Goal: Information Seeking & Learning: Learn about a topic

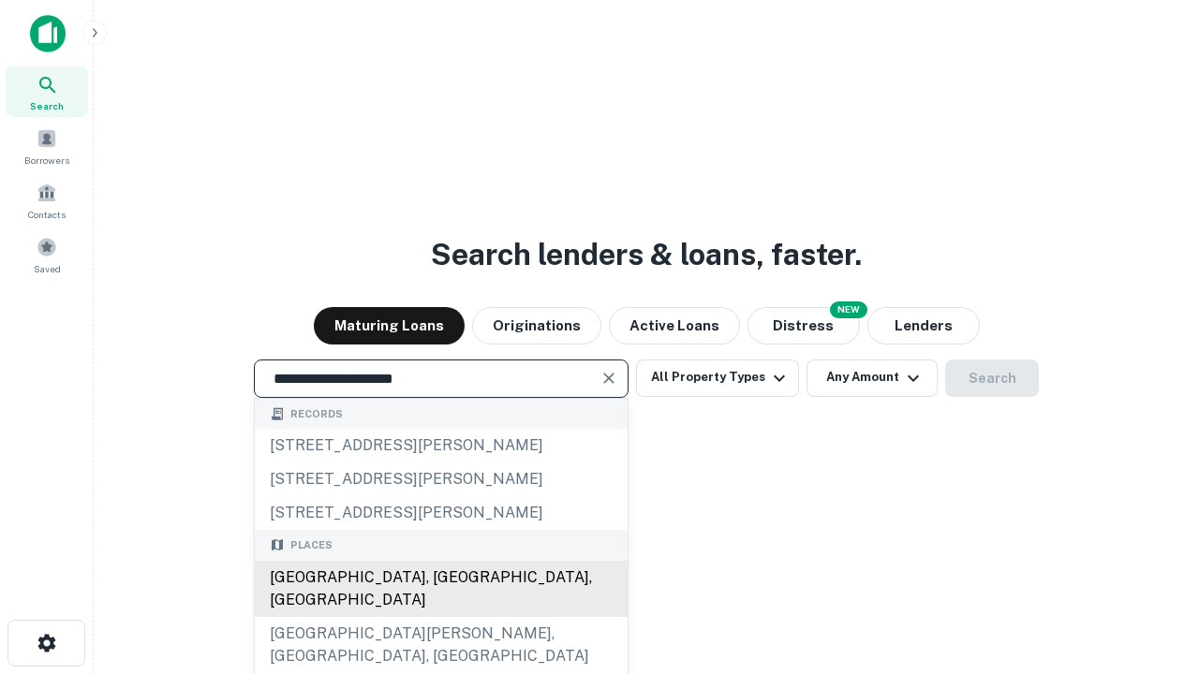
click at [440, 617] on div "Santa Monica, CA, USA" at bounding box center [441, 589] width 373 height 56
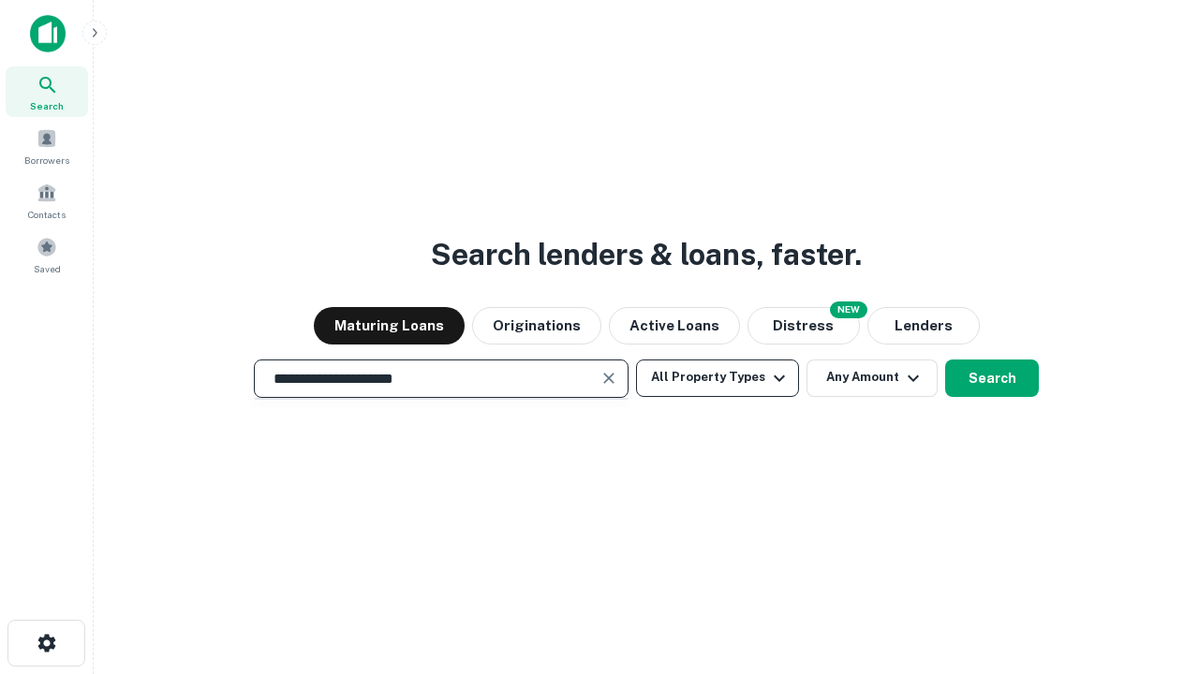
type input "**********"
click at [717, 377] on button "All Property Types" at bounding box center [717, 378] width 163 height 37
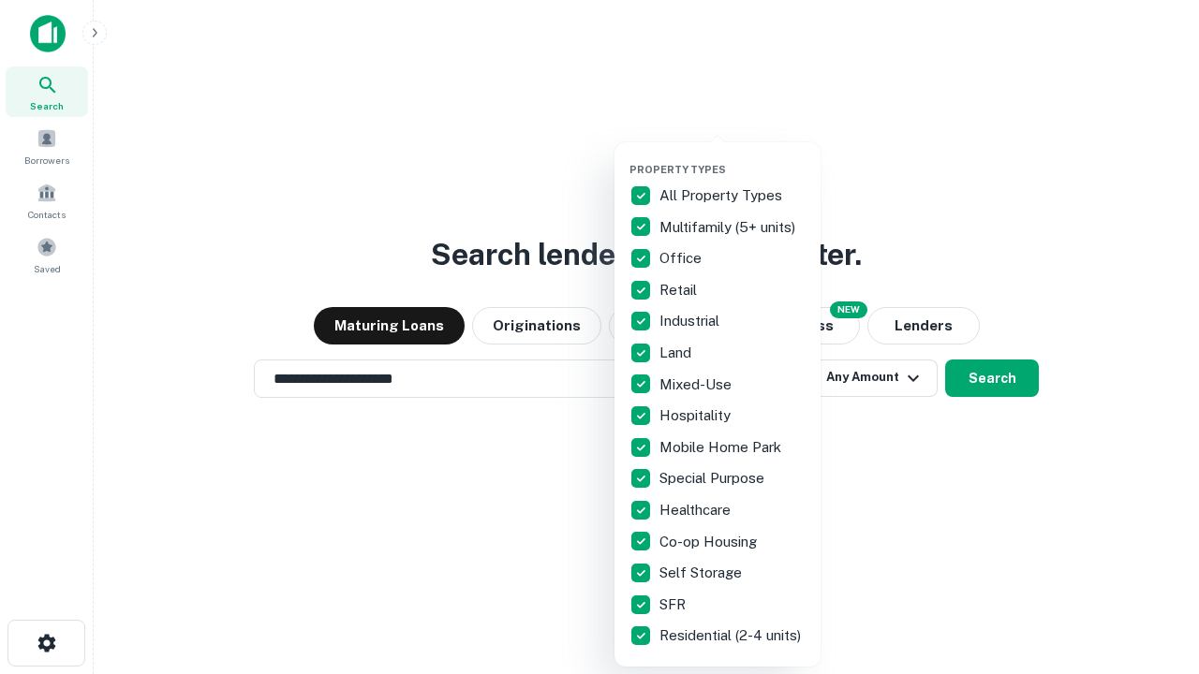
click at [732, 157] on button "button" at bounding box center [732, 157] width 206 height 1
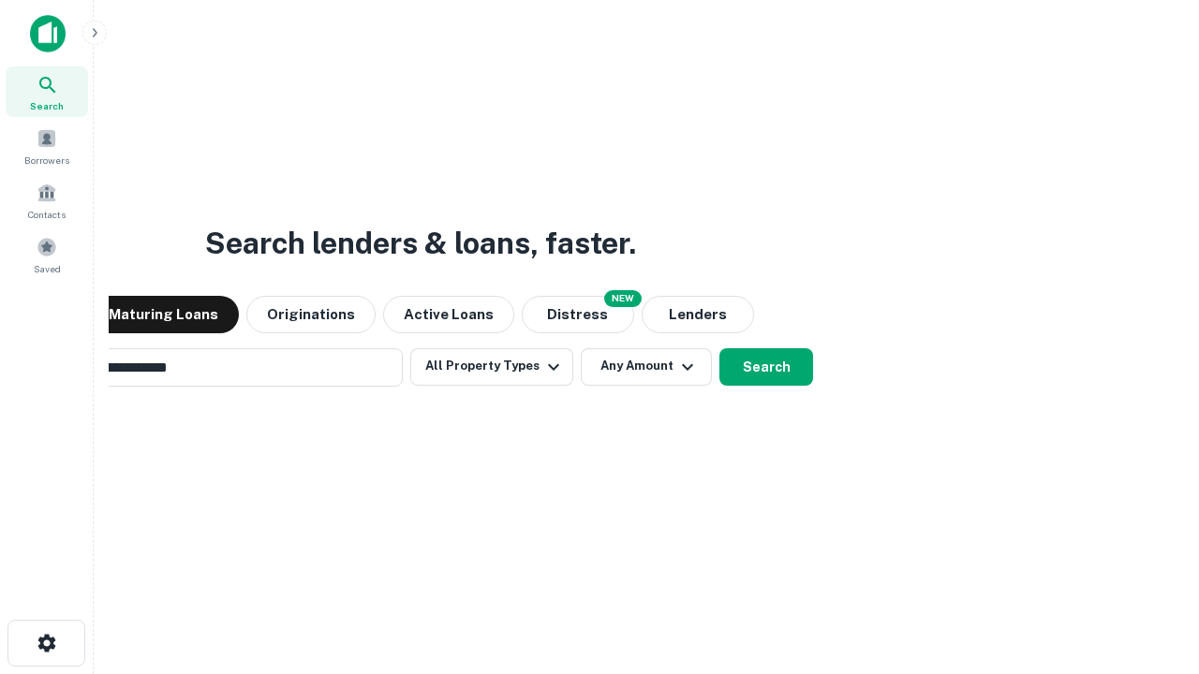
scroll to position [29, 0]
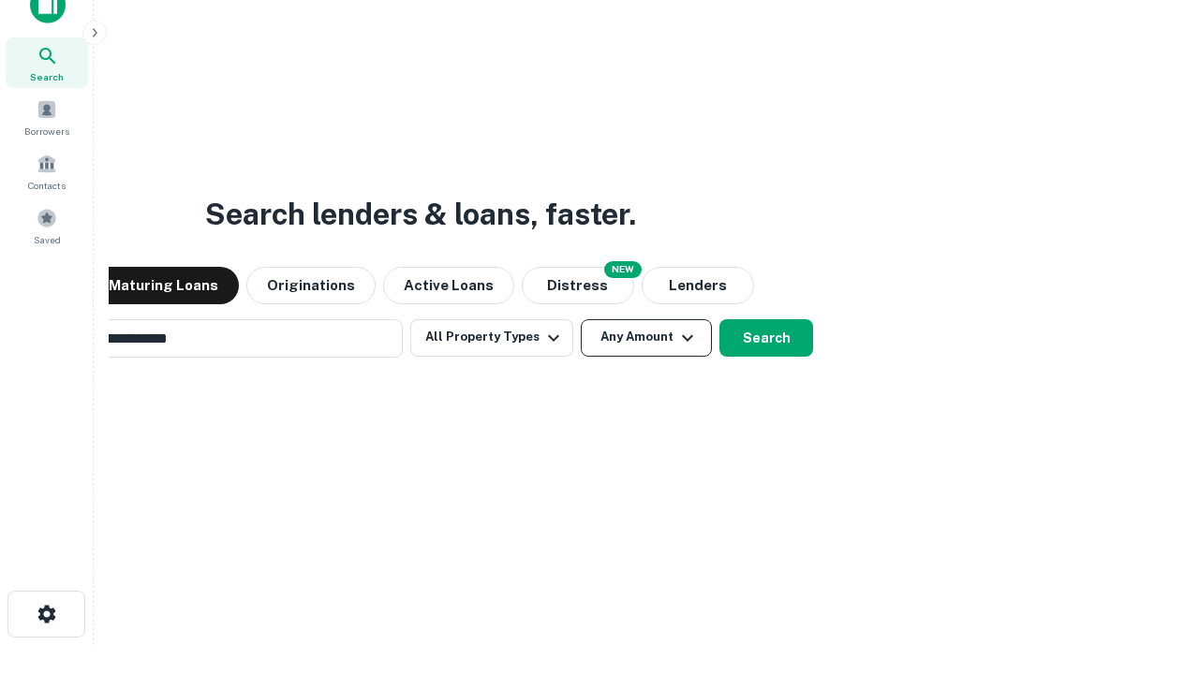
click at [581, 319] on button "Any Amount" at bounding box center [646, 337] width 131 height 37
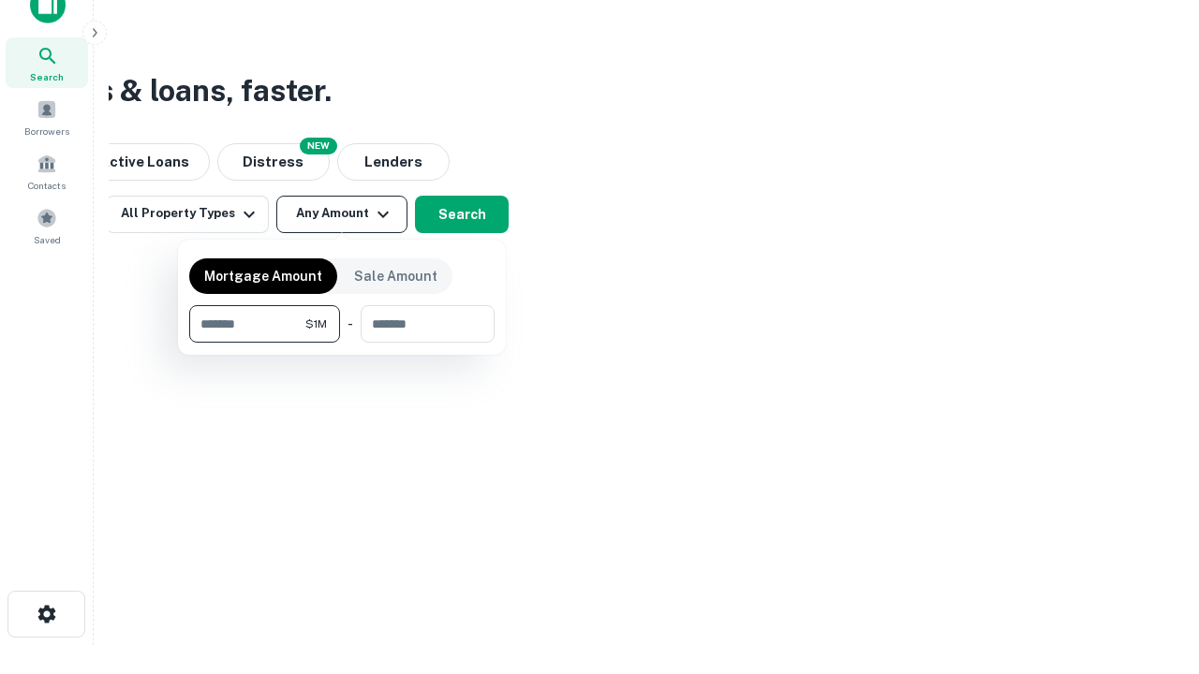
scroll to position [30, 0]
type input "*******"
click at [342, 343] on button "button" at bounding box center [341, 343] width 305 height 1
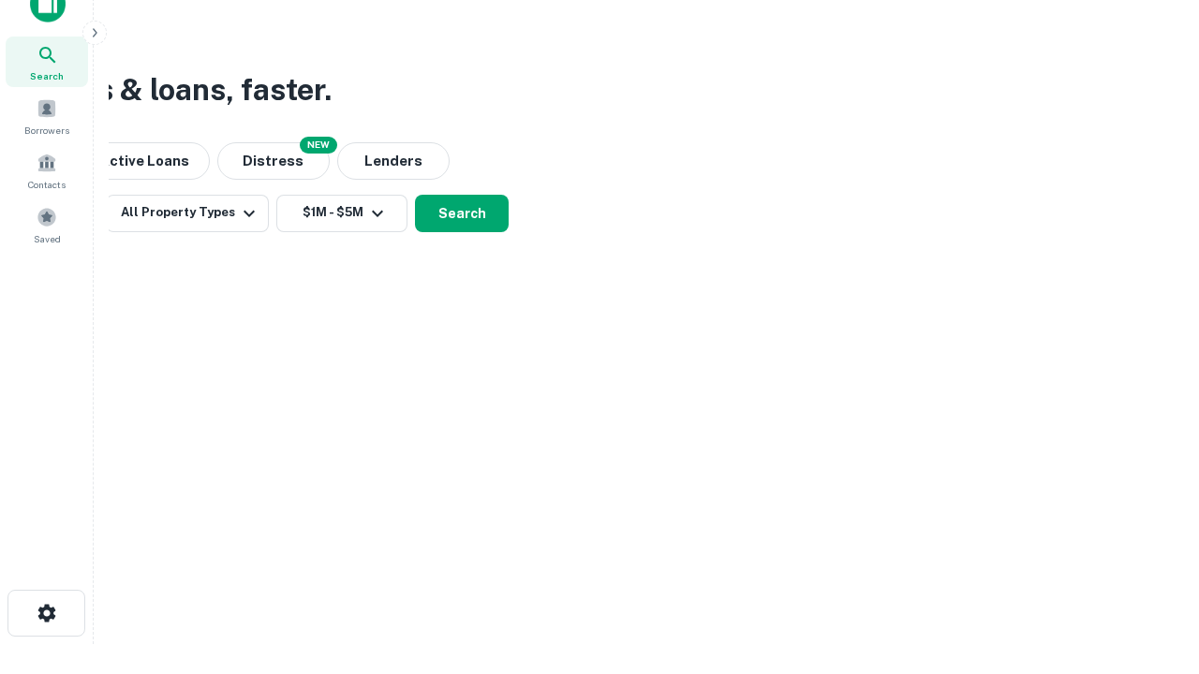
scroll to position [29, 0]
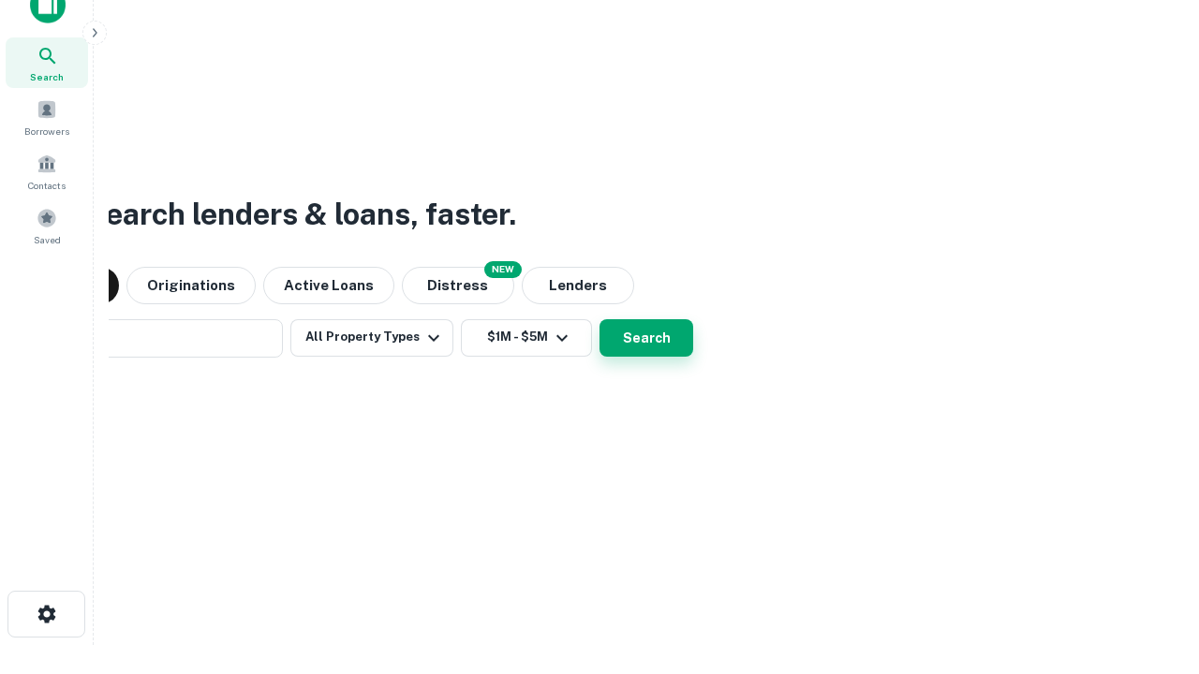
click at [599, 319] on button "Search" at bounding box center [646, 337] width 94 height 37
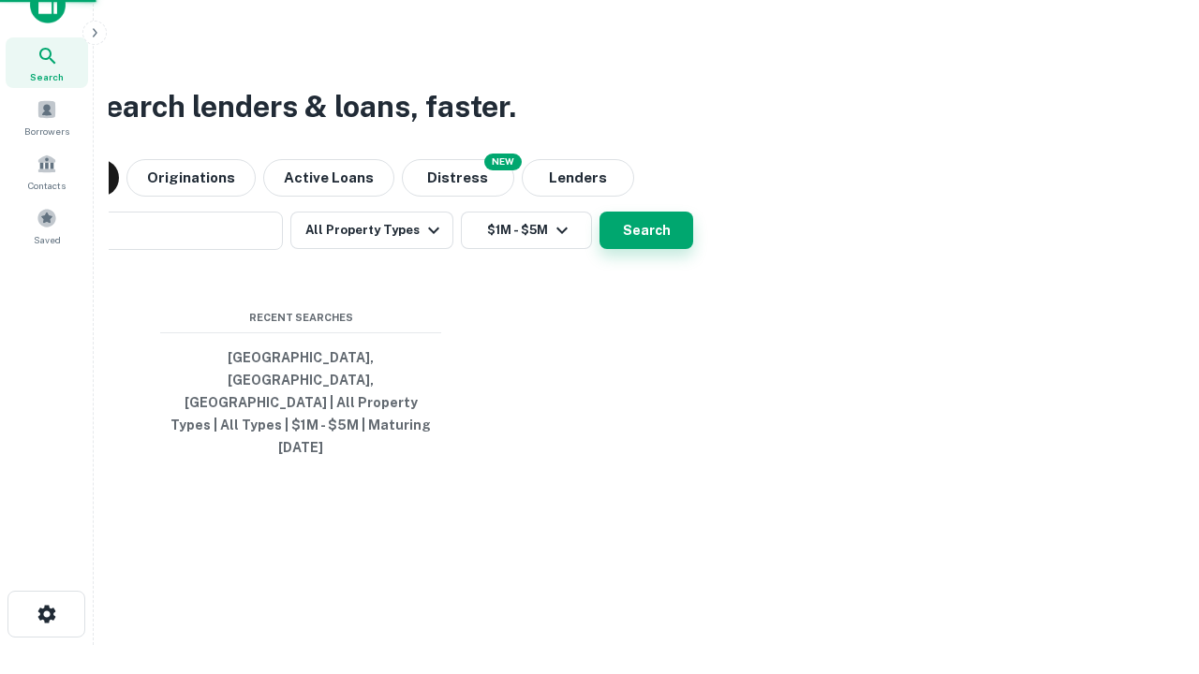
scroll to position [30, 0]
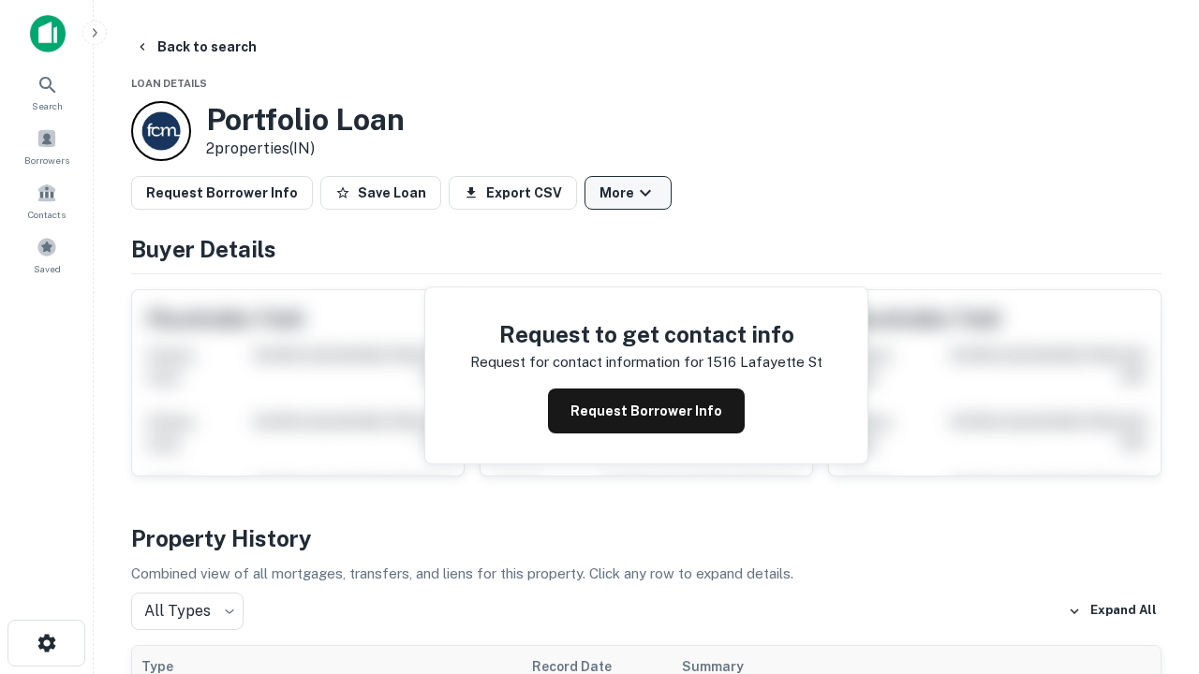
click at [627, 193] on button "More" at bounding box center [627, 193] width 87 height 34
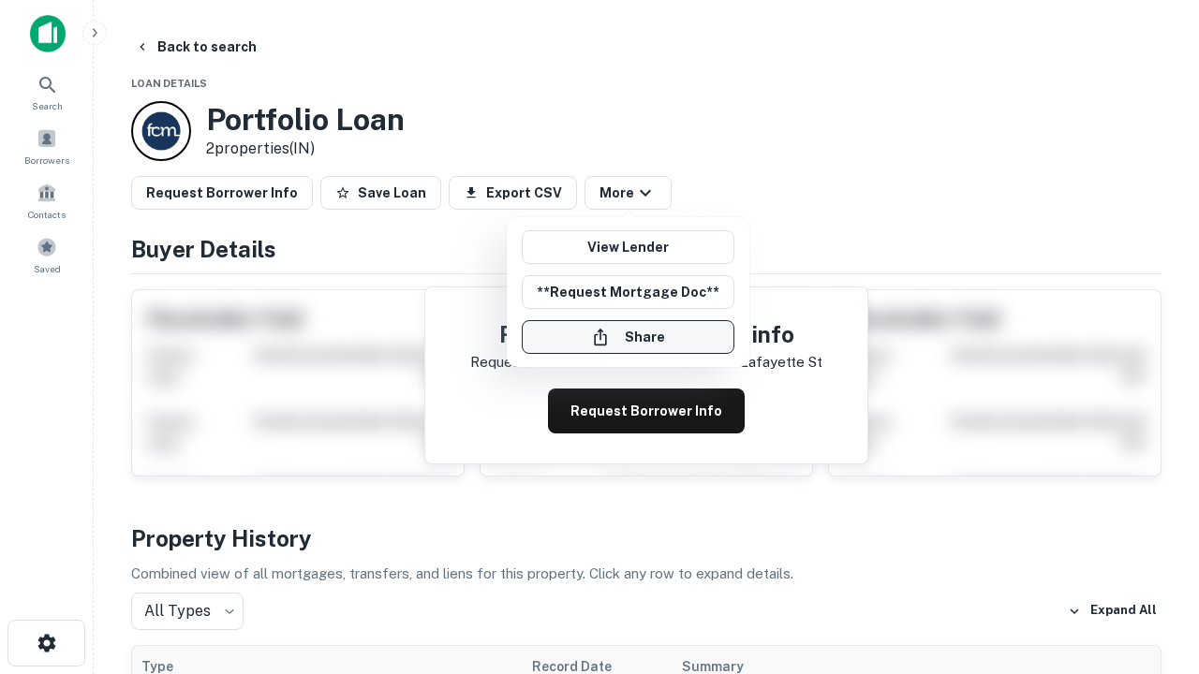
click at [627, 337] on button "Share" at bounding box center [628, 337] width 213 height 34
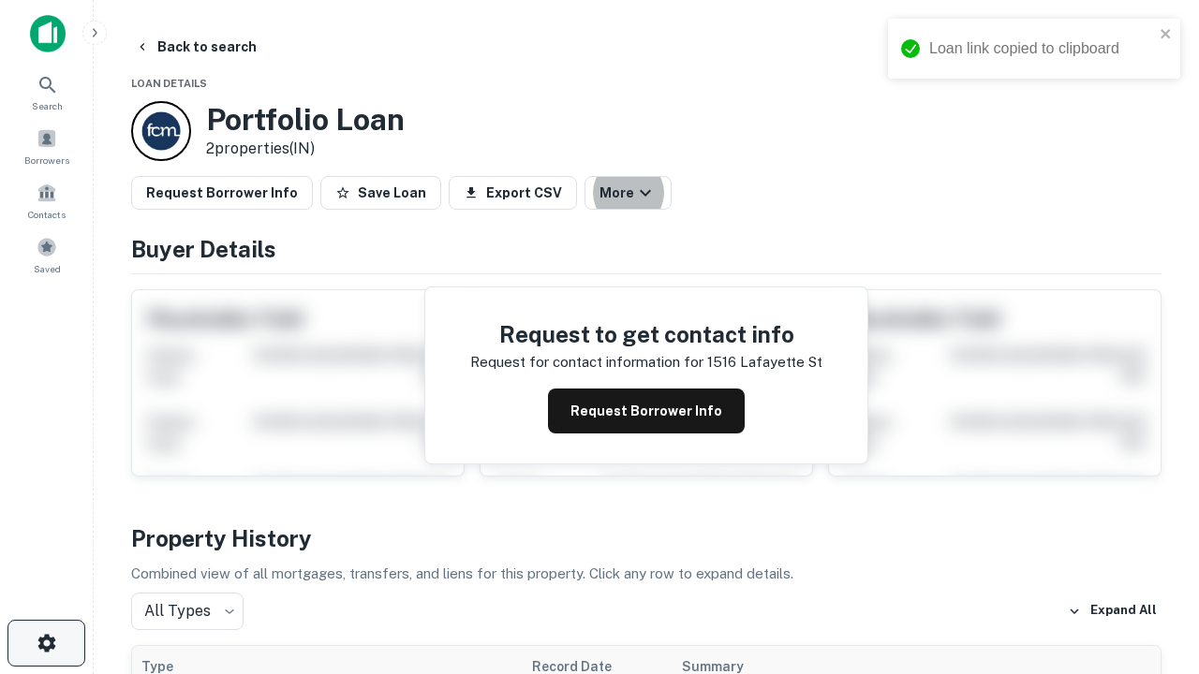
click at [46, 643] on icon "button" at bounding box center [47, 643] width 22 height 22
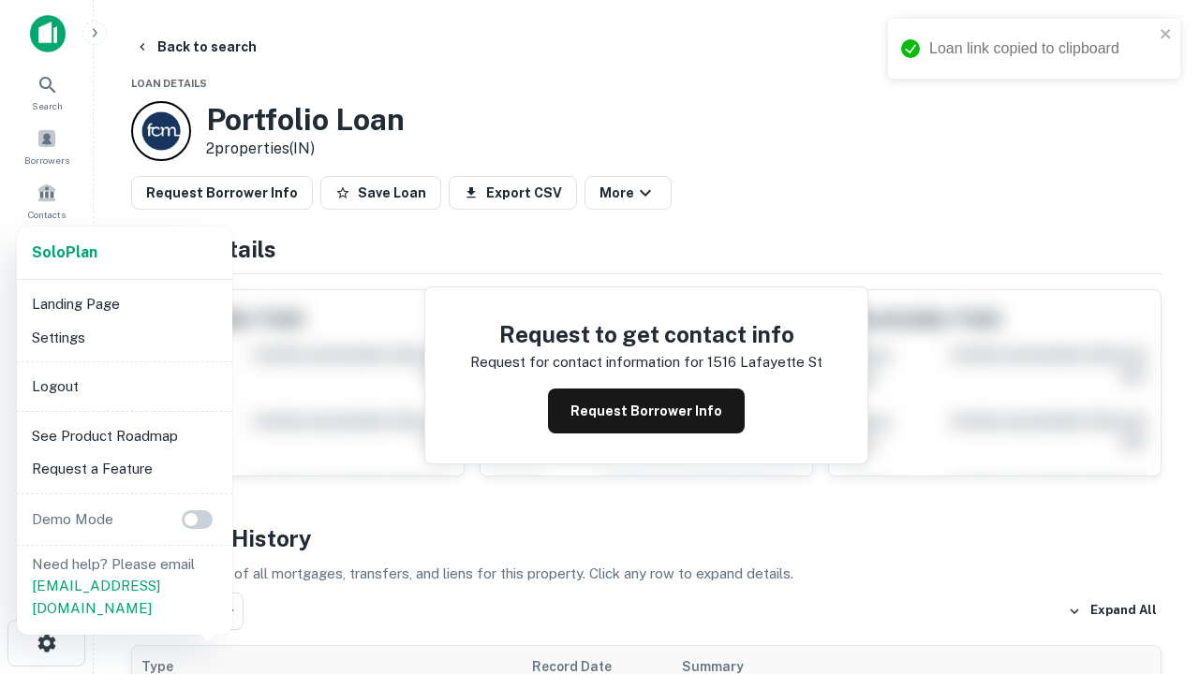
click at [124, 386] on li "Logout" at bounding box center [124, 387] width 200 height 34
